Goal: Find specific page/section: Find specific page/section

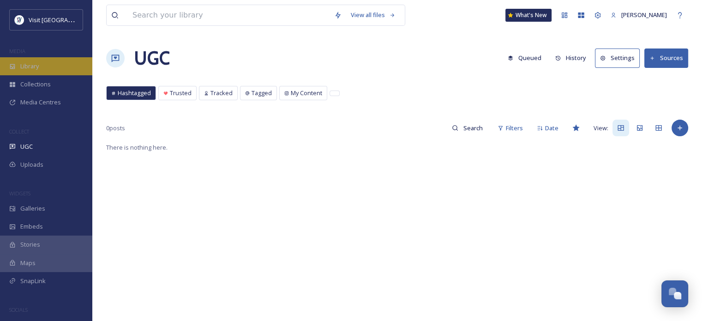
click at [41, 60] on div "Library" at bounding box center [46, 66] width 92 height 18
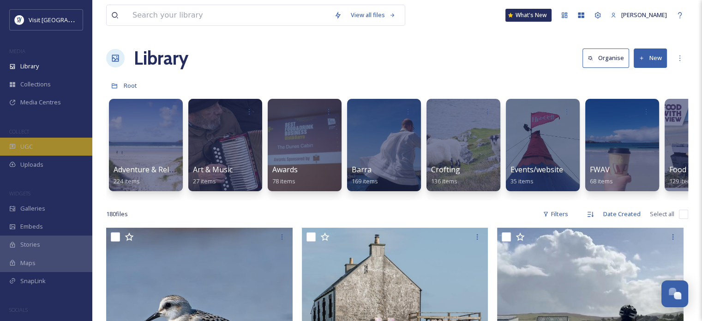
click at [46, 141] on div "UGC" at bounding box center [46, 147] width 92 height 18
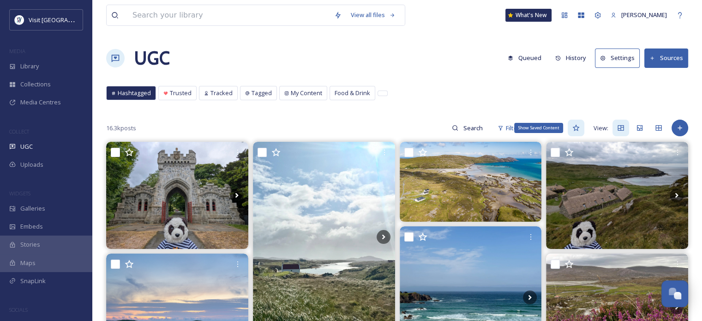
click at [573, 127] on icon at bounding box center [575, 127] width 7 height 7
